Goal: Task Accomplishment & Management: Use online tool/utility

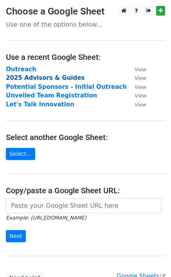
click at [46, 79] on strong "2025 Advisors & Guides" at bounding box center [45, 77] width 79 height 7
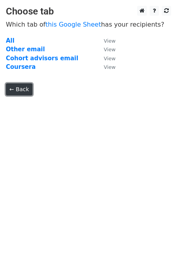
click at [16, 92] on link "← Back" at bounding box center [19, 89] width 27 height 12
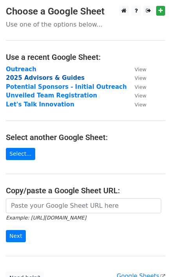
click at [26, 78] on strong "2025 Advisors & Guides" at bounding box center [45, 77] width 79 height 7
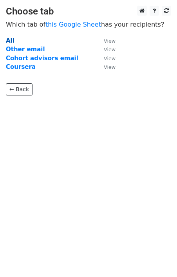
click at [10, 41] on strong "All" at bounding box center [10, 40] width 9 height 7
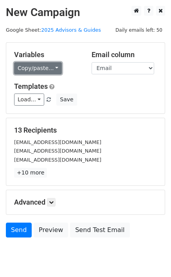
click at [31, 64] on link "Copy/paste..." at bounding box center [38, 68] width 48 height 12
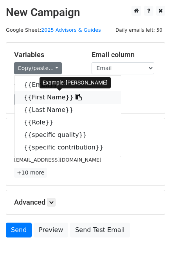
click at [36, 96] on link "{{First Name}}" at bounding box center [67, 97] width 107 height 13
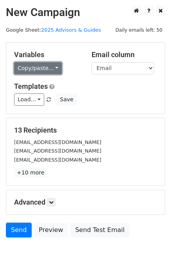
click at [40, 67] on link "Copy/paste..." at bounding box center [38, 68] width 48 height 12
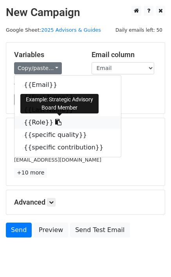
click at [34, 122] on link "{{Role}}" at bounding box center [67, 122] width 107 height 13
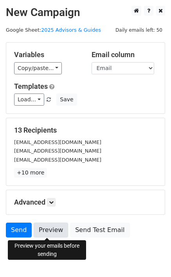
click at [49, 228] on link "Preview" at bounding box center [51, 230] width 34 height 15
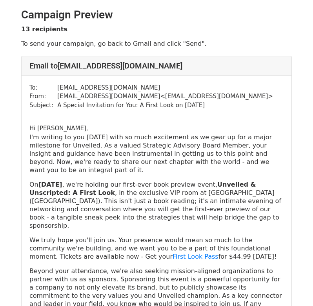
scroll to position [402, 0]
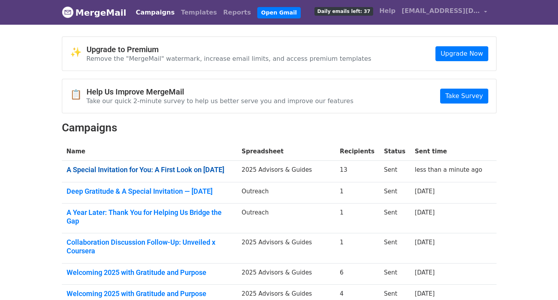
click at [107, 168] on link "A Special Invitation for You: A First Look on [DATE]" at bounding box center [150, 169] width 166 height 9
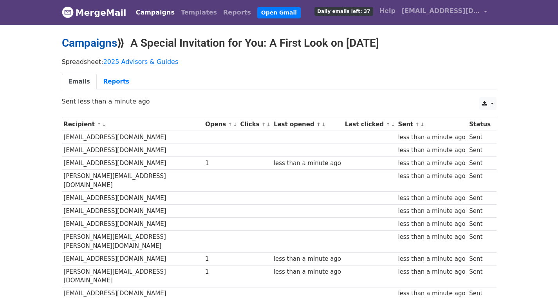
click at [96, 39] on link "Campaigns" at bounding box center [89, 42] width 55 height 13
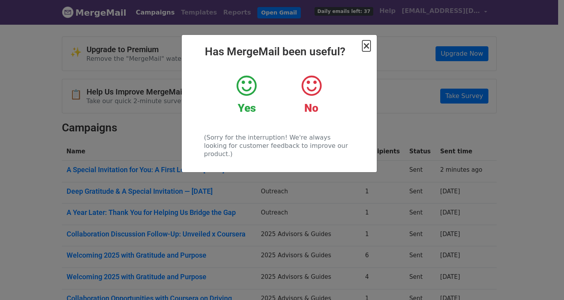
click at [367, 45] on span "×" at bounding box center [366, 45] width 8 height 11
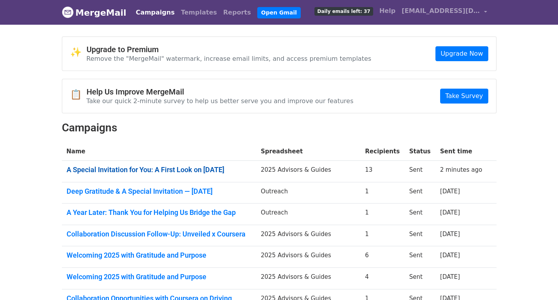
click at [193, 168] on link "A Special Invitation for You: A First Look on [DATE]" at bounding box center [159, 169] width 185 height 9
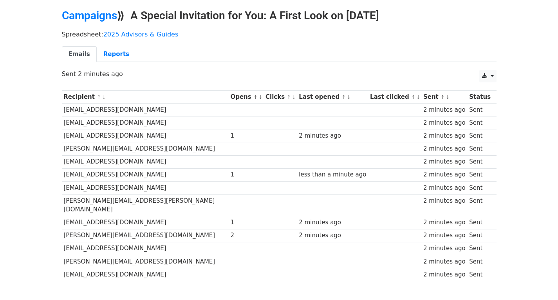
scroll to position [31, 0]
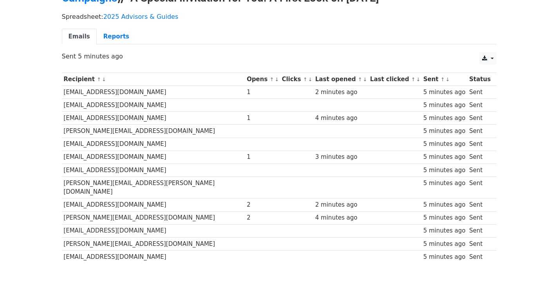
scroll to position [47, 0]
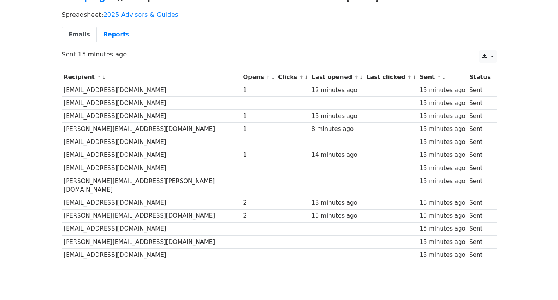
scroll to position [47, 0]
